Goal: Transaction & Acquisition: Download file/media

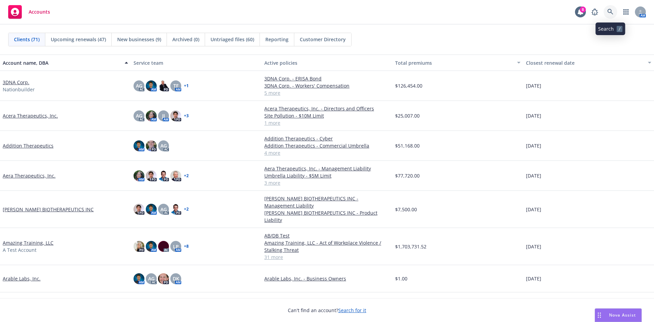
click at [608, 13] on icon at bounding box center [610, 12] width 6 height 6
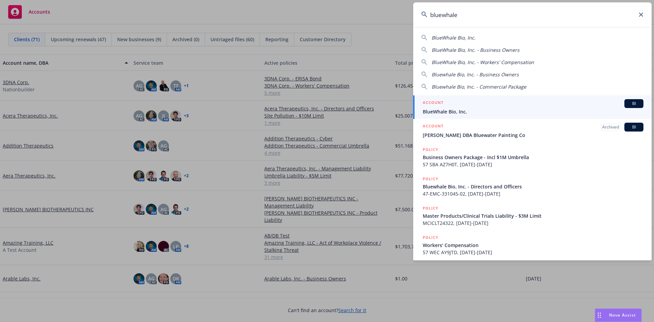
click at [537, 40] on div "BlueWhale Bio, Inc." at bounding box center [532, 37] width 222 height 7
type input "BlueWhale Bio, Inc."
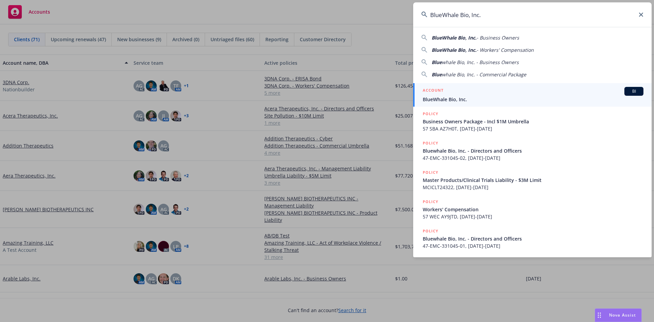
click at [517, 100] on span "BlueWhale Bio, Inc." at bounding box center [533, 99] width 221 height 7
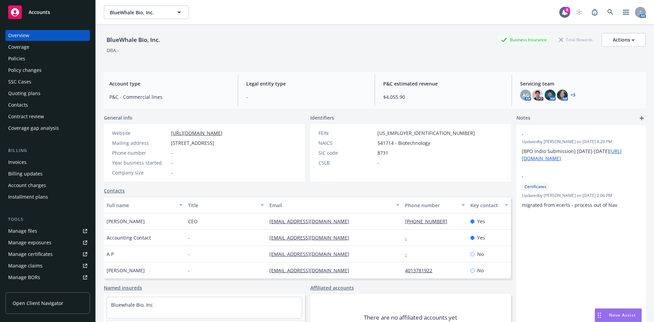
click at [47, 95] on div "Quoting plans" at bounding box center [47, 93] width 79 height 11
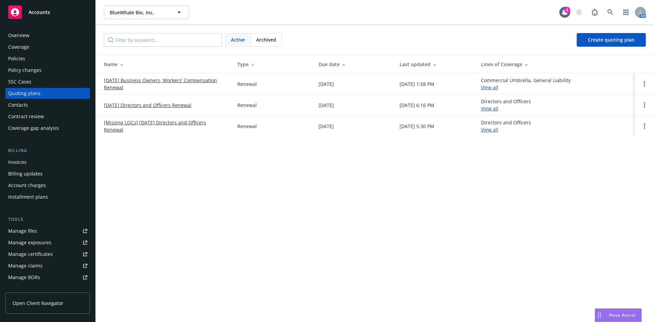
click at [21, 58] on div "Policies" at bounding box center [16, 58] width 17 height 11
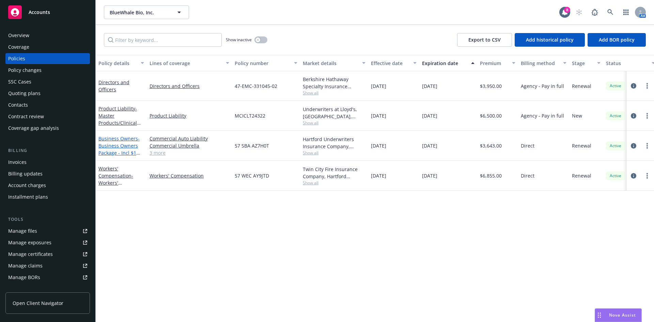
click at [128, 150] on span "- Business Owners Package - Incl $1M Umbrella" at bounding box center [119, 149] width 42 height 28
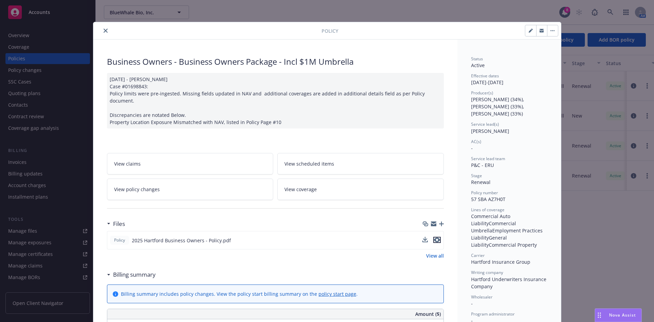
click at [436, 237] on icon "preview file" at bounding box center [437, 239] width 6 height 5
click at [102, 27] on button "close" at bounding box center [106, 31] width 8 height 8
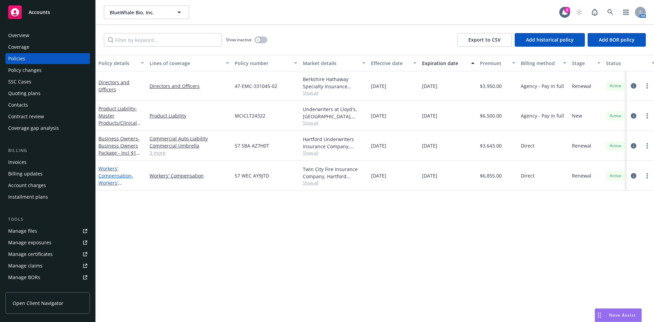
click at [119, 177] on link "Workers' Compensation - Workers' Compensation" at bounding box center [115, 179] width 35 height 28
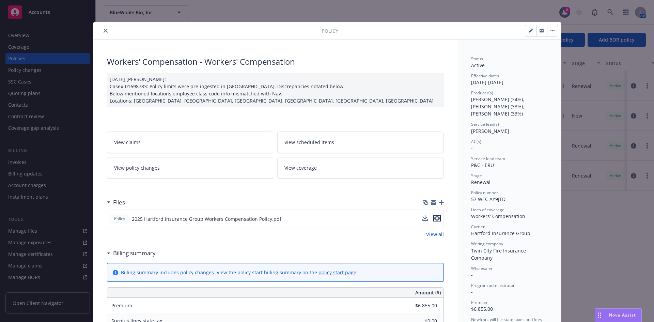
click at [434, 220] on icon "preview file" at bounding box center [437, 218] width 6 height 5
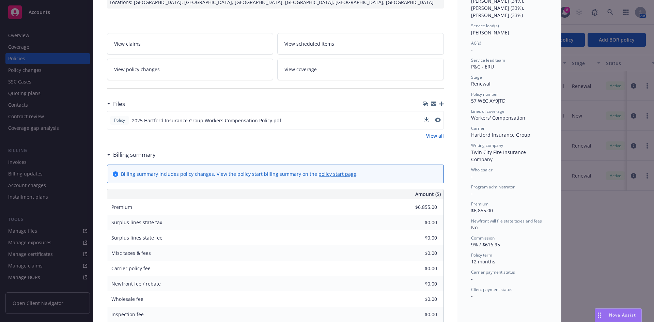
scroll to position [102, 0]
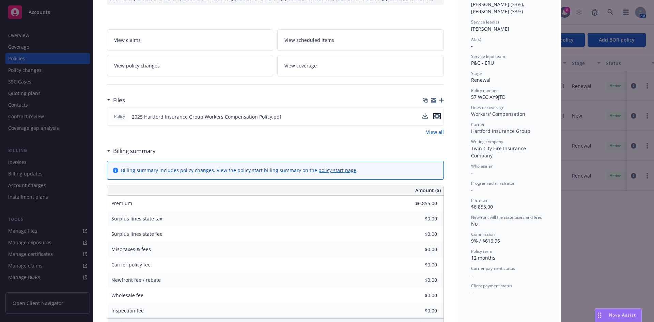
click at [436, 115] on icon "preview file" at bounding box center [437, 116] width 6 height 5
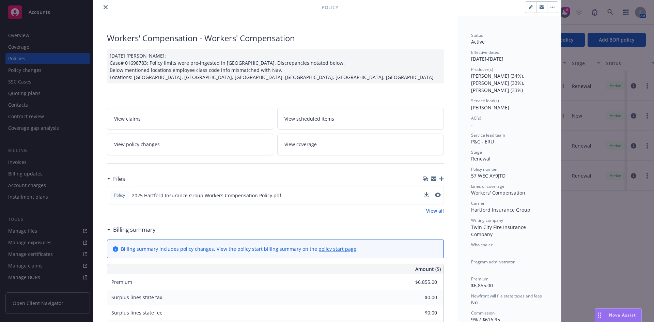
scroll to position [0, 0]
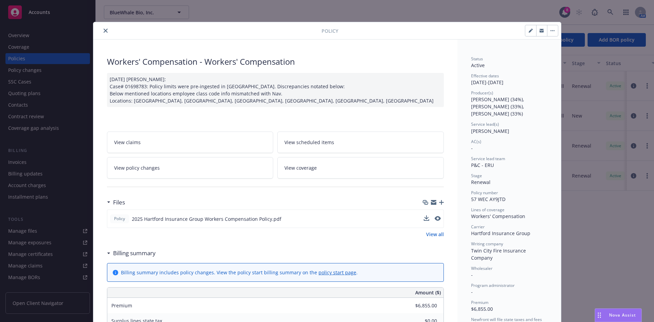
click at [105, 29] on icon "close" at bounding box center [106, 31] width 4 height 4
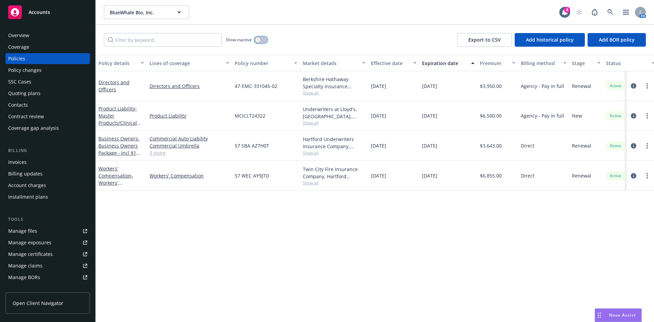
click at [260, 40] on div "button" at bounding box center [258, 39] width 5 height 5
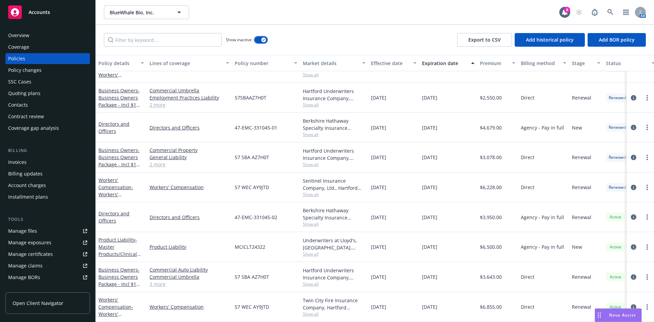
scroll to position [24, 0]
click at [120, 268] on div "Business Owners - Business Owners Package - Incl $1M Umbrella" at bounding box center [121, 276] width 46 height 21
click at [119, 266] on link "Business Owners - Business Owners Package - Incl $1M Umbrella" at bounding box center [119, 280] width 42 height 28
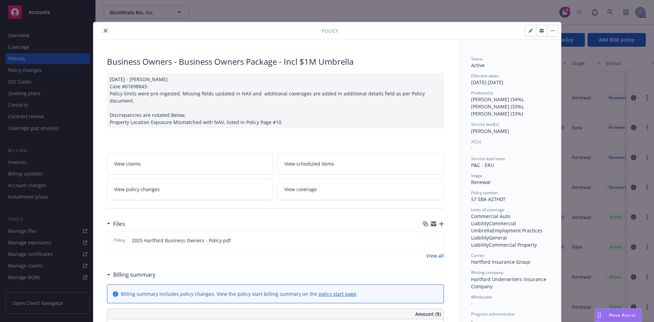
click at [104, 31] on icon "close" at bounding box center [106, 31] width 4 height 4
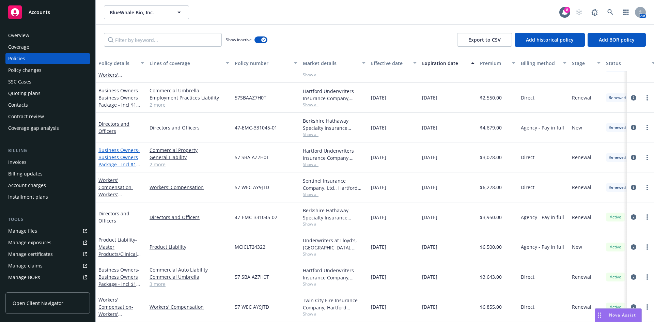
click at [133, 155] on span "- Business Owners Package - Incl $1M Umbrella" at bounding box center [119, 161] width 42 height 28
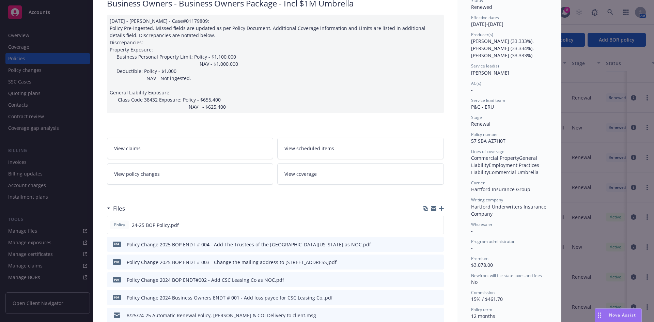
scroll to position [68, 0]
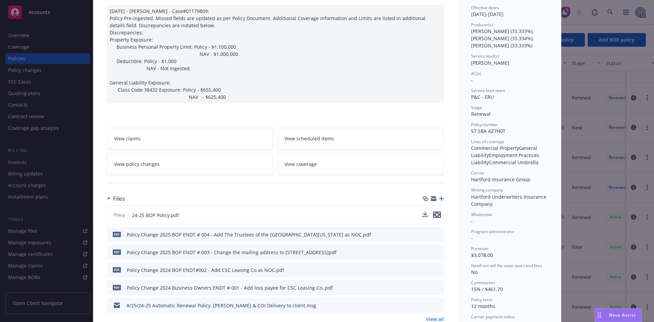
click at [437, 213] on icon "preview file" at bounding box center [437, 214] width 6 height 5
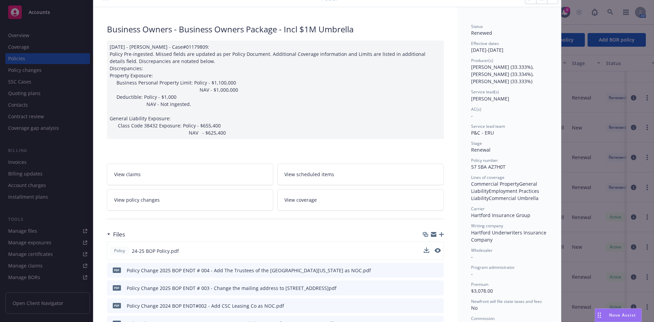
scroll to position [0, 0]
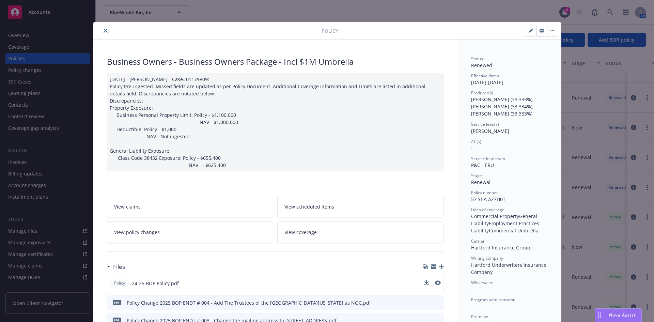
drag, startPoint x: 102, startPoint y: 32, endPoint x: 107, endPoint y: 48, distance: 16.9
click at [104, 32] on icon "close" at bounding box center [106, 31] width 4 height 4
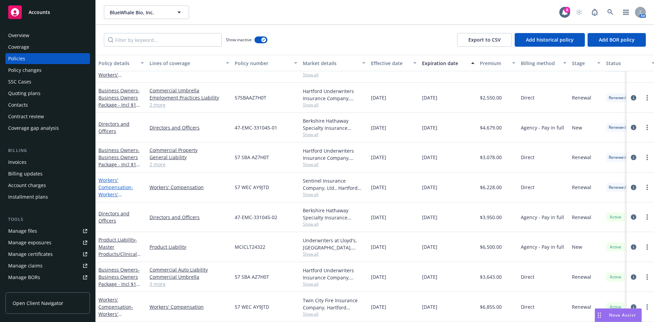
click at [110, 179] on link "Workers' Compensation - Workers' Compensation" at bounding box center [115, 191] width 35 height 28
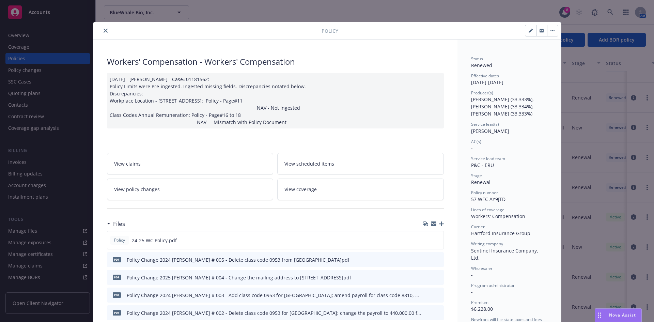
click at [106, 31] on button "close" at bounding box center [106, 31] width 8 height 8
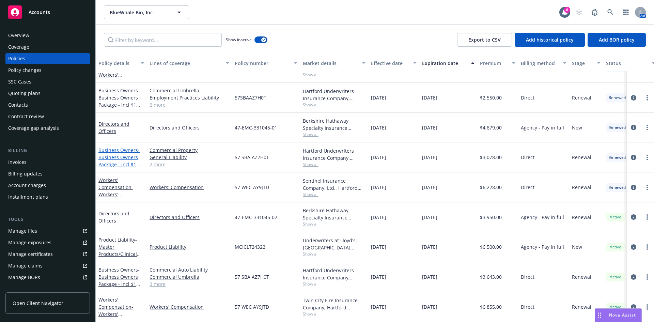
click at [122, 158] on span "- Business Owners Package - Incl $1M Umbrella" at bounding box center [119, 161] width 42 height 28
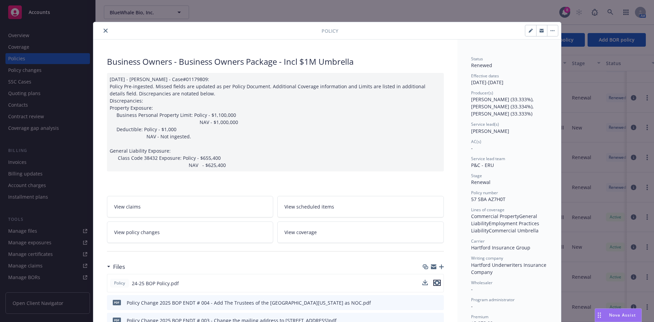
click at [434, 280] on icon "preview file" at bounding box center [437, 282] width 6 height 5
click at [104, 30] on icon "close" at bounding box center [106, 31] width 4 height 4
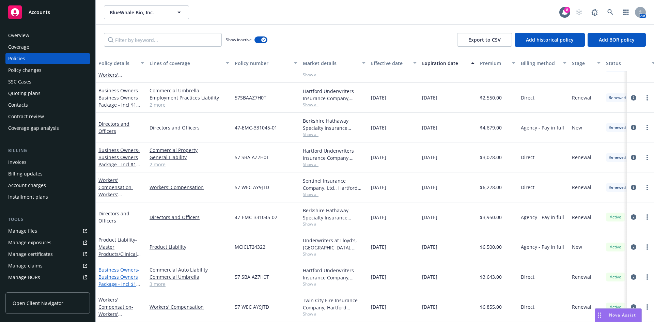
click at [116, 276] on span "- Business Owners Package - Incl $1M Umbrella" at bounding box center [119, 280] width 42 height 28
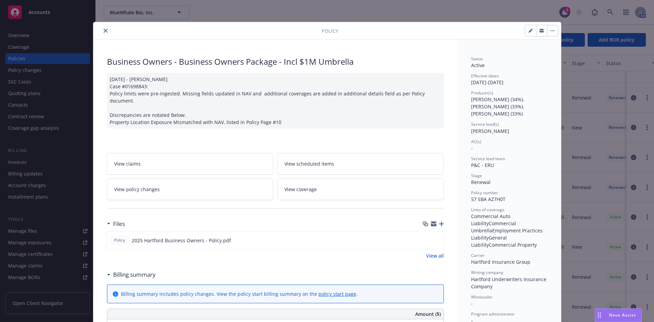
click at [434, 290] on div "Billing summary includes policy changes. View the policy start billing summary …" at bounding box center [275, 293] width 325 height 7
click at [434, 237] on icon "preview file" at bounding box center [437, 239] width 6 height 5
click at [102, 31] on button "close" at bounding box center [106, 31] width 8 height 8
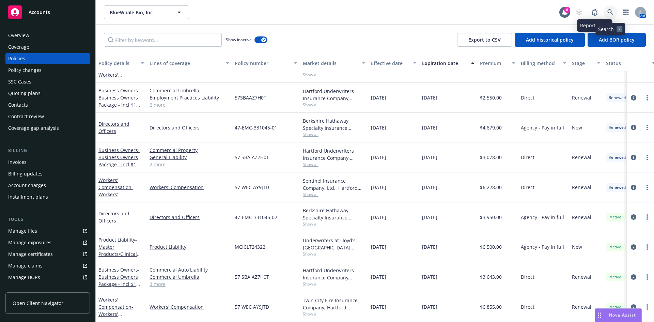
click at [611, 14] on icon at bounding box center [610, 12] width 6 height 6
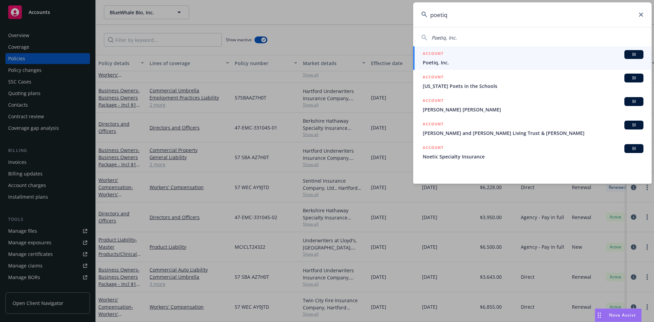
type input "poetiq"
click at [503, 62] on span "Poetiq, Inc." at bounding box center [533, 62] width 221 height 7
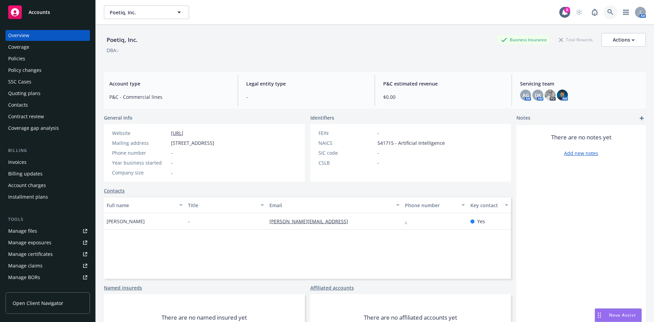
click at [604, 14] on link at bounding box center [611, 12] width 14 height 14
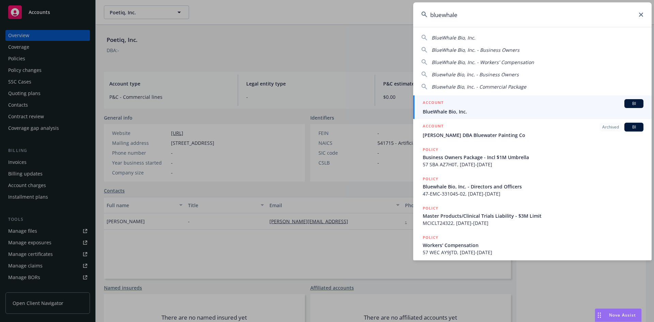
type input "bluewhale"
click at [482, 103] on div "ACCOUNT BI" at bounding box center [533, 103] width 221 height 9
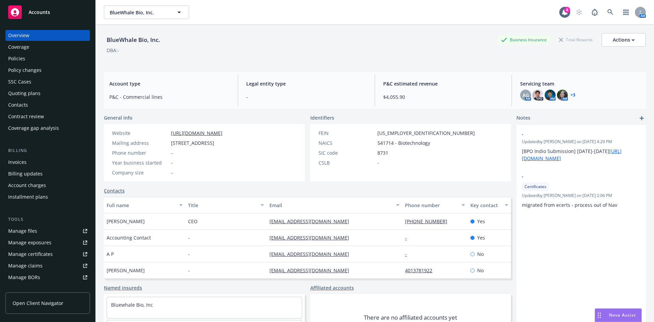
click at [51, 60] on div "Policies" at bounding box center [47, 58] width 79 height 11
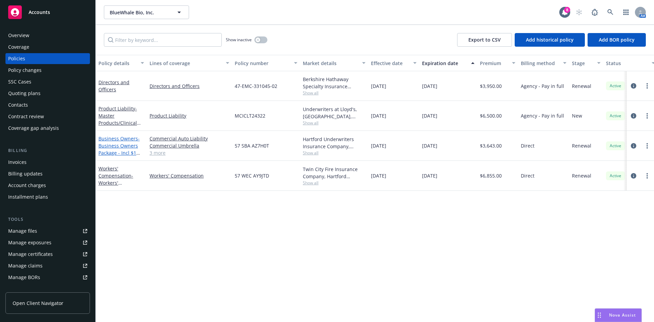
click at [121, 143] on span "- Business Owners Package - Incl $1M Umbrella" at bounding box center [119, 149] width 42 height 28
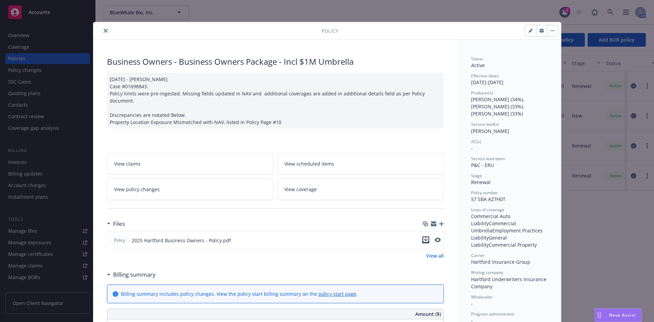
click at [423, 237] on icon "download file" at bounding box center [425, 239] width 4 height 4
click at [102, 28] on button "close" at bounding box center [106, 31] width 8 height 8
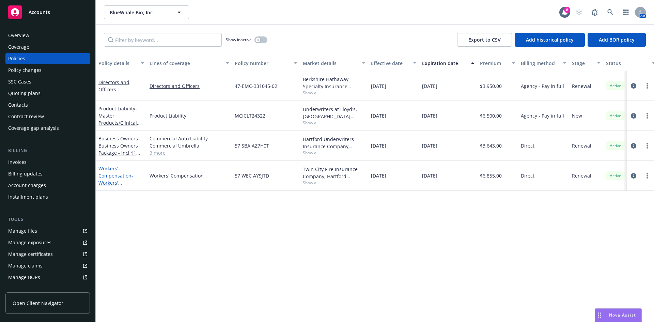
click at [115, 175] on link "Workers' Compensation - Workers' Compensation" at bounding box center [115, 179] width 35 height 28
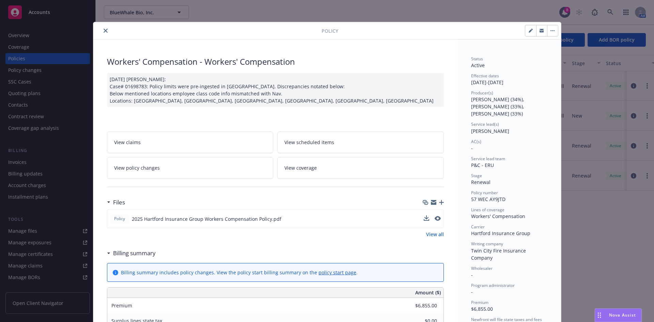
click at [421, 216] on div "Policy 2025 Hartford Insurance Group Workers Compensation Policy.pdf" at bounding box center [275, 219] width 337 height 18
click at [423, 218] on icon "download file" at bounding box center [425, 218] width 5 height 5
click at [98, 31] on div at bounding box center [209, 31] width 226 height 8
click at [102, 31] on button "close" at bounding box center [106, 31] width 8 height 8
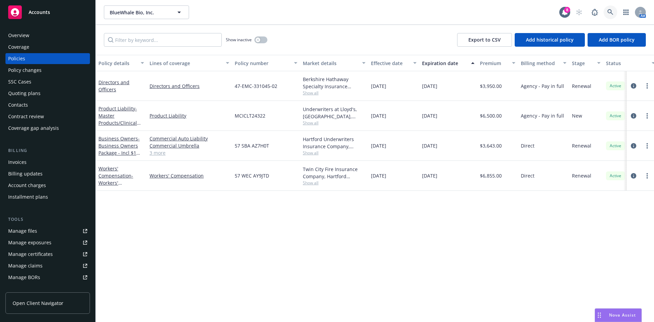
click at [613, 9] on icon at bounding box center [610, 12] width 6 height 6
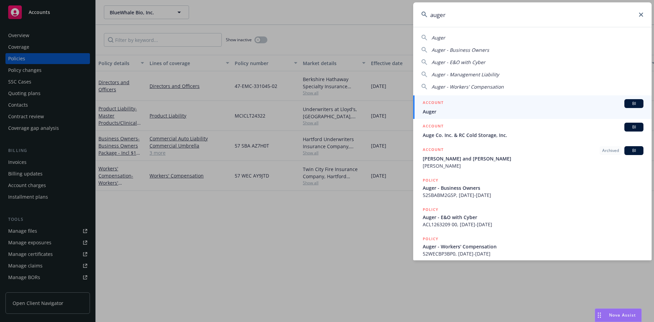
type input "auger"
click at [494, 110] on span "Auger" at bounding box center [533, 111] width 221 height 7
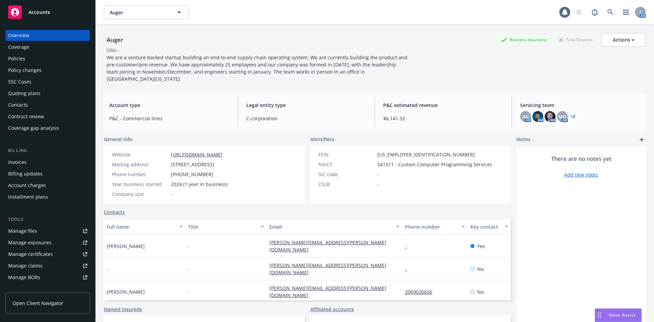
click at [50, 73] on div "Policy changes" at bounding box center [47, 70] width 79 height 11
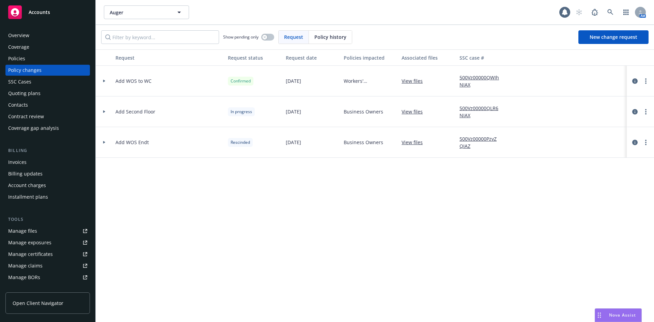
click at [47, 61] on div "Policies" at bounding box center [47, 58] width 79 height 11
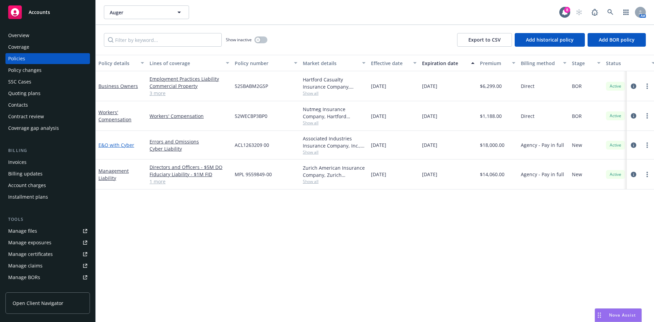
click at [116, 145] on link "E&O with Cyber" at bounding box center [116, 145] width 36 height 6
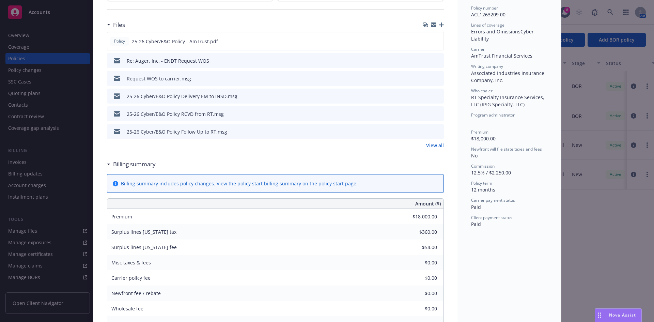
scroll to position [68, 0]
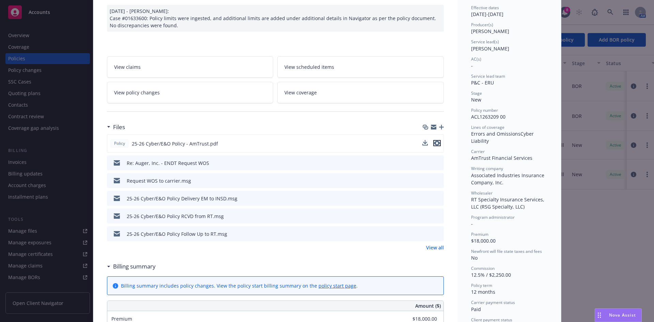
click at [434, 142] on icon "preview file" at bounding box center [437, 143] width 6 height 5
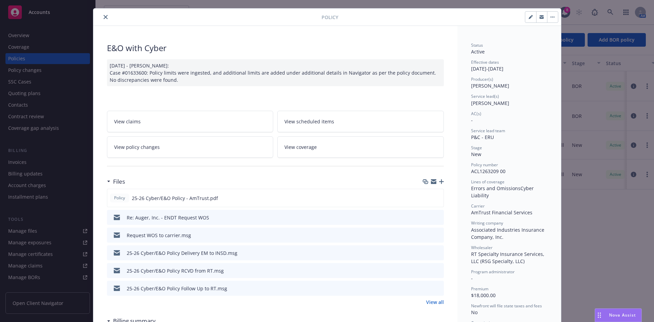
scroll to position [0, 0]
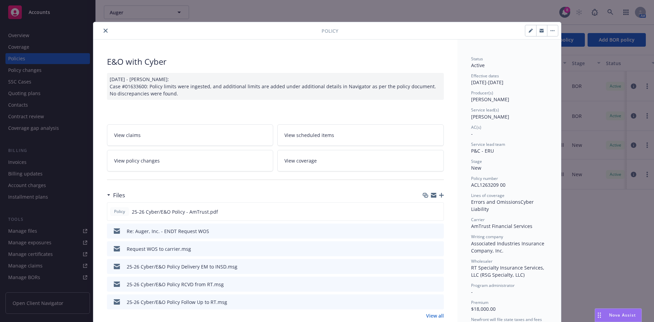
click at [104, 30] on icon "close" at bounding box center [106, 31] width 4 height 4
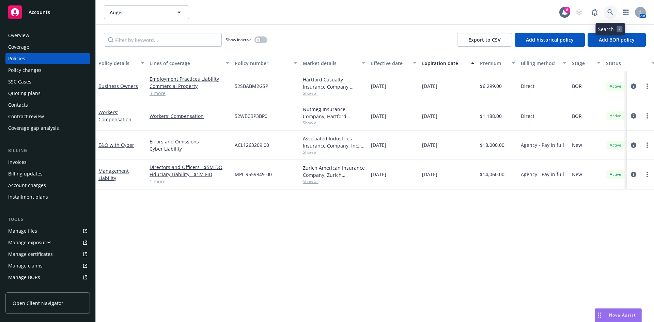
click at [611, 11] on icon at bounding box center [610, 12] width 6 height 6
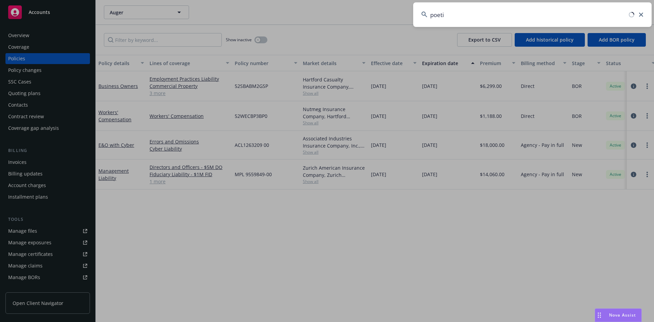
type input "poetiq"
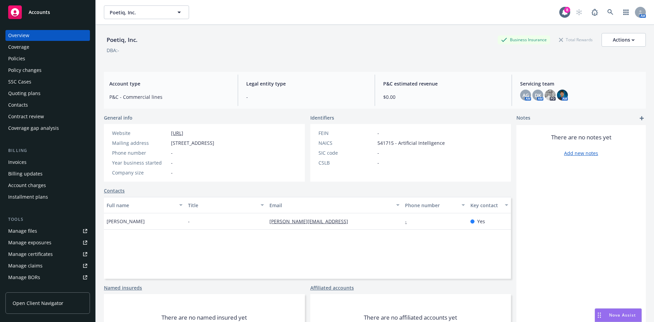
click at [43, 60] on div "Policies" at bounding box center [47, 58] width 79 height 11
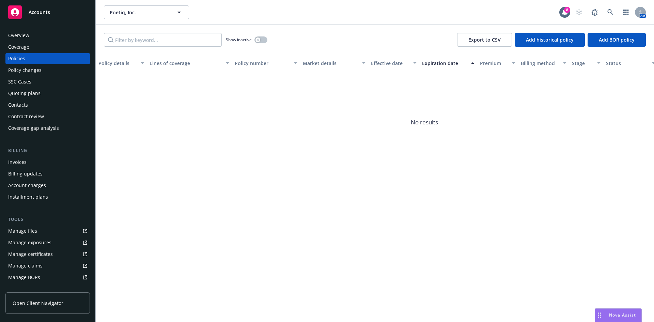
click at [45, 94] on div "Quoting plans" at bounding box center [47, 93] width 79 height 11
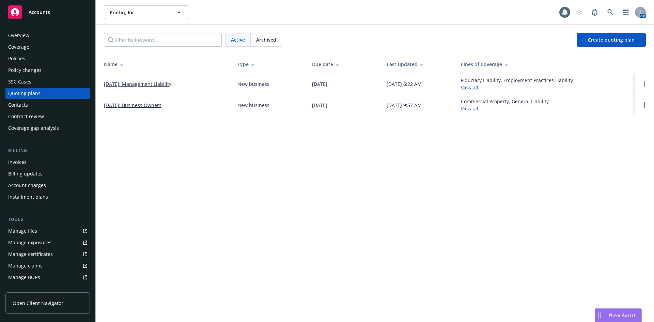
click at [162, 85] on link "[DATE]: Management Liability" at bounding box center [137, 83] width 67 height 7
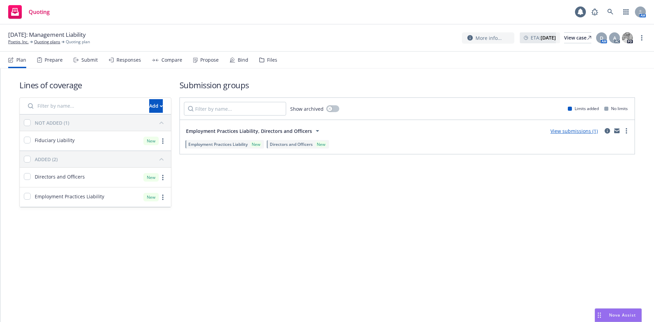
click at [267, 61] on div "Files" at bounding box center [272, 59] width 10 height 5
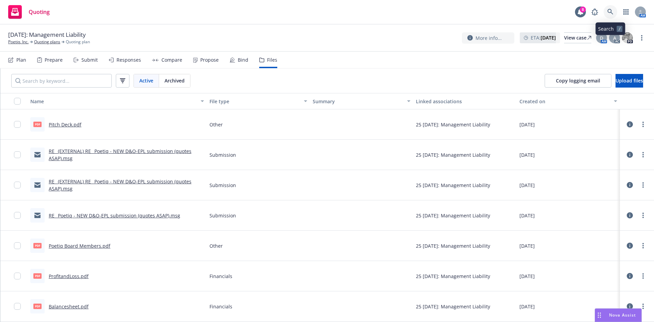
click at [609, 10] on icon at bounding box center [610, 12] width 6 height 6
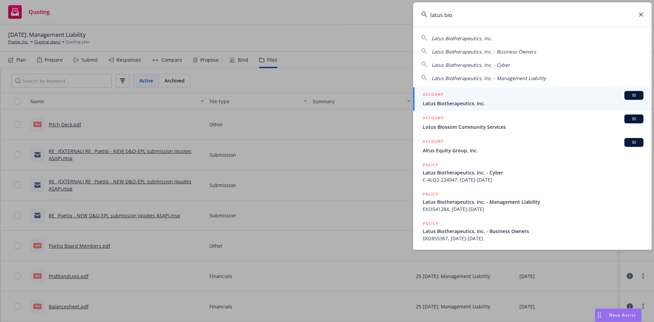
type input "latus bio"
click at [514, 92] on div "ACCOUNT BI" at bounding box center [533, 95] width 221 height 9
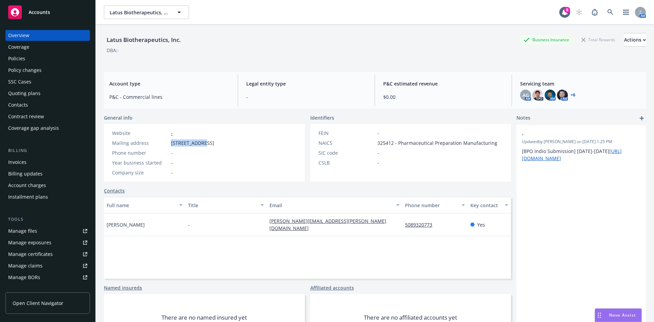
drag, startPoint x: 171, startPoint y: 143, endPoint x: 203, endPoint y: 145, distance: 32.1
click at [203, 145] on div "Mailing address One Main Street, Philadelphia, PA, 19092" at bounding box center [163, 142] width 108 height 7
click at [52, 59] on div "Policies" at bounding box center [47, 58] width 79 height 11
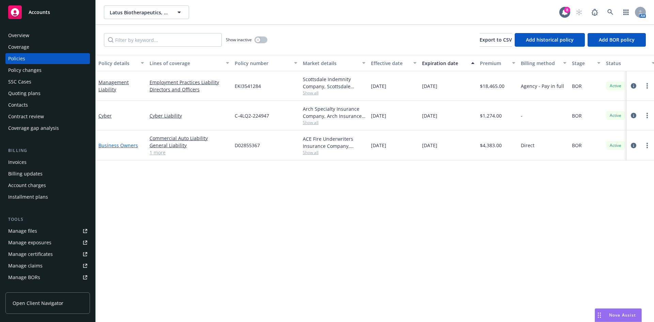
click at [122, 147] on link "Business Owners" at bounding box center [118, 145] width 40 height 6
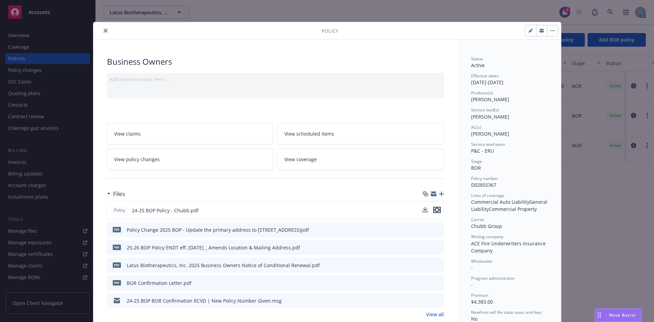
click at [434, 211] on icon "preview file" at bounding box center [437, 209] width 6 height 5
click at [104, 32] on icon "close" at bounding box center [106, 31] width 4 height 4
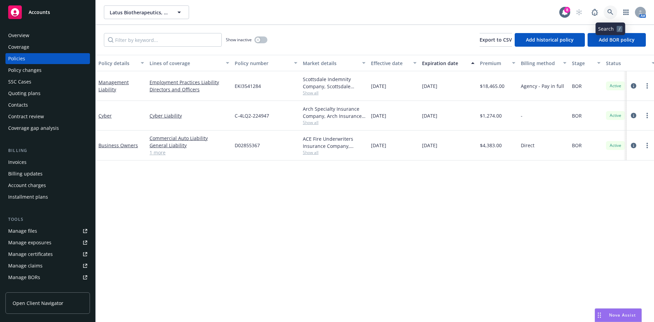
click at [612, 11] on icon at bounding box center [610, 12] width 6 height 6
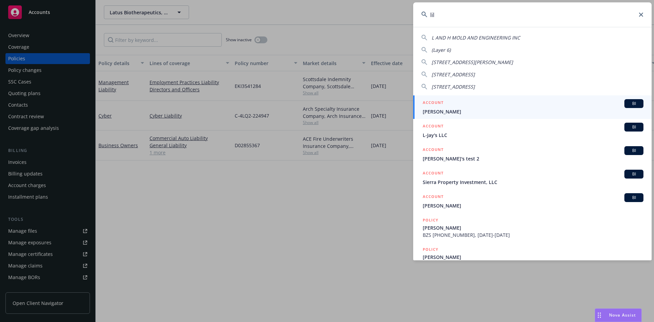
type input "lilt"
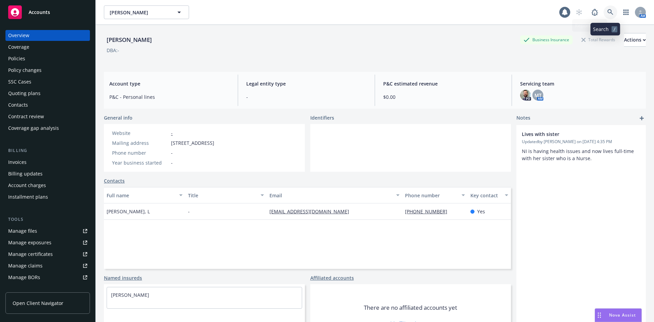
click at [607, 10] on icon at bounding box center [610, 12] width 6 height 6
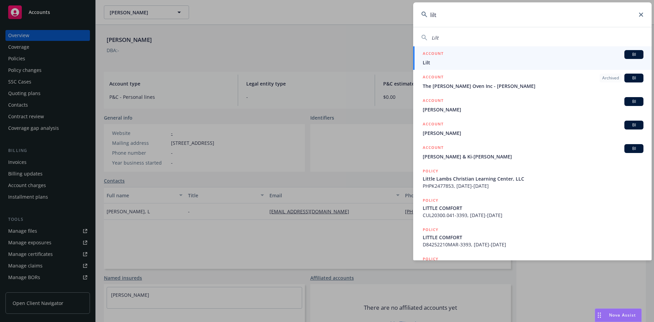
type input "lilt"
click at [510, 63] on span "Lilt" at bounding box center [533, 62] width 221 height 7
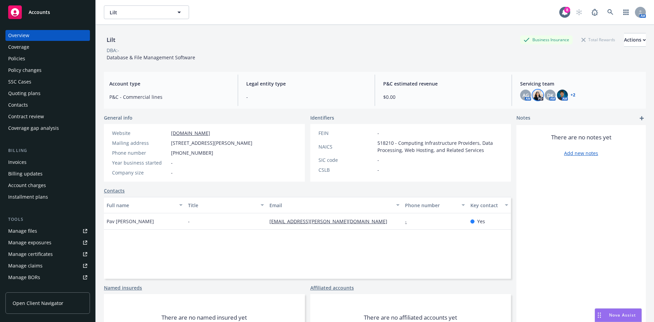
click at [533, 95] on img at bounding box center [537, 95] width 11 height 11
drag, startPoint x: 432, startPoint y: 67, endPoint x: 205, endPoint y: 65, distance: 226.9
click at [431, 67] on div "Lilt Business Insurance Total Rewards Actions DBA: - Database & File Management…" at bounding box center [375, 182] width 542 height 314
click at [28, 63] on div "Policies" at bounding box center [47, 58] width 79 height 11
